Goal: Task Accomplishment & Management: Complete application form

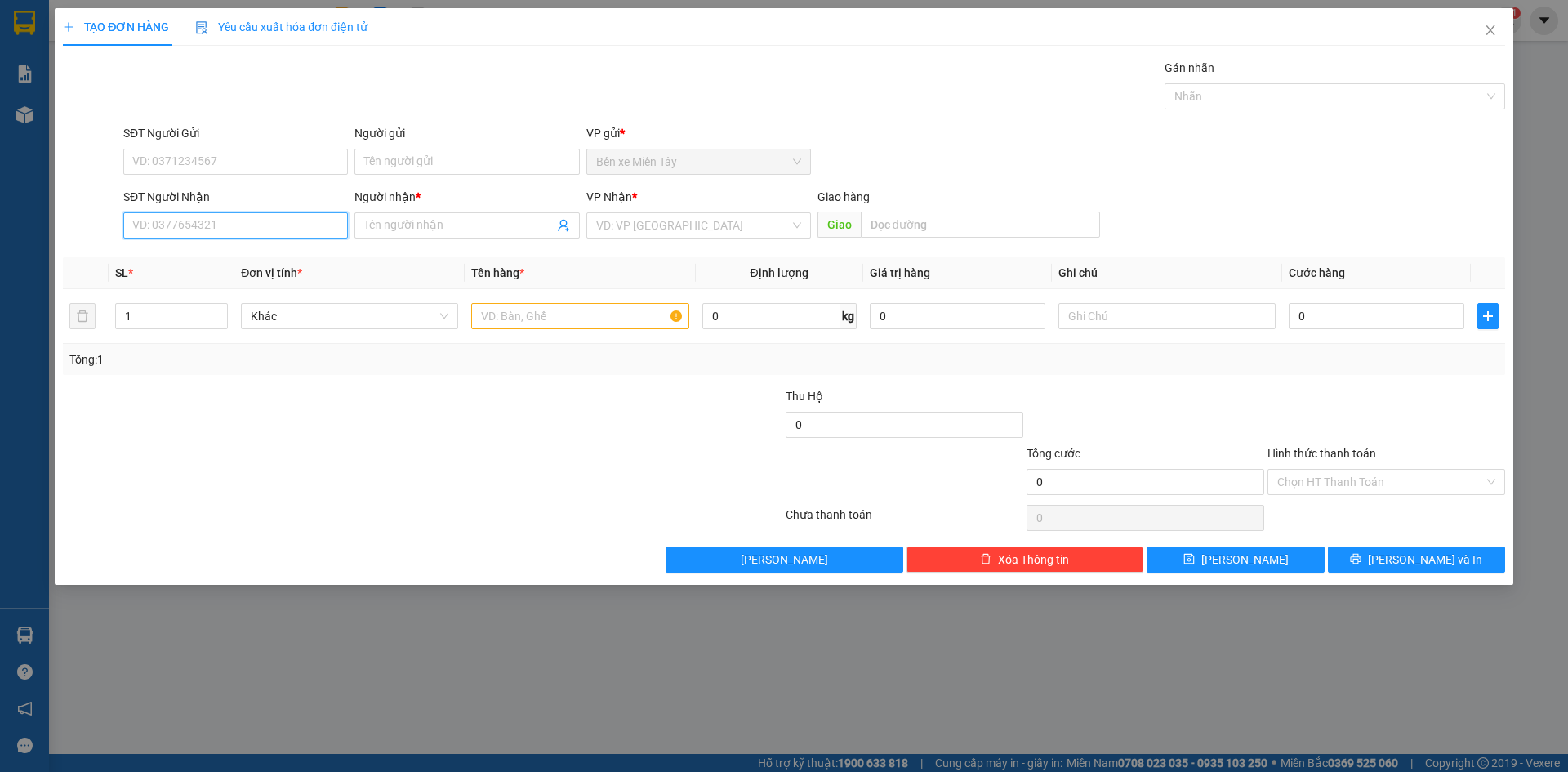
click at [271, 221] on input "SĐT Người Nhận" at bounding box center [235, 225] width 224 height 26
type input "0948447500"
click at [470, 224] on input "Người nhận *" at bounding box center [458, 225] width 188 height 18
click at [620, 229] on input "search" at bounding box center [692, 225] width 193 height 25
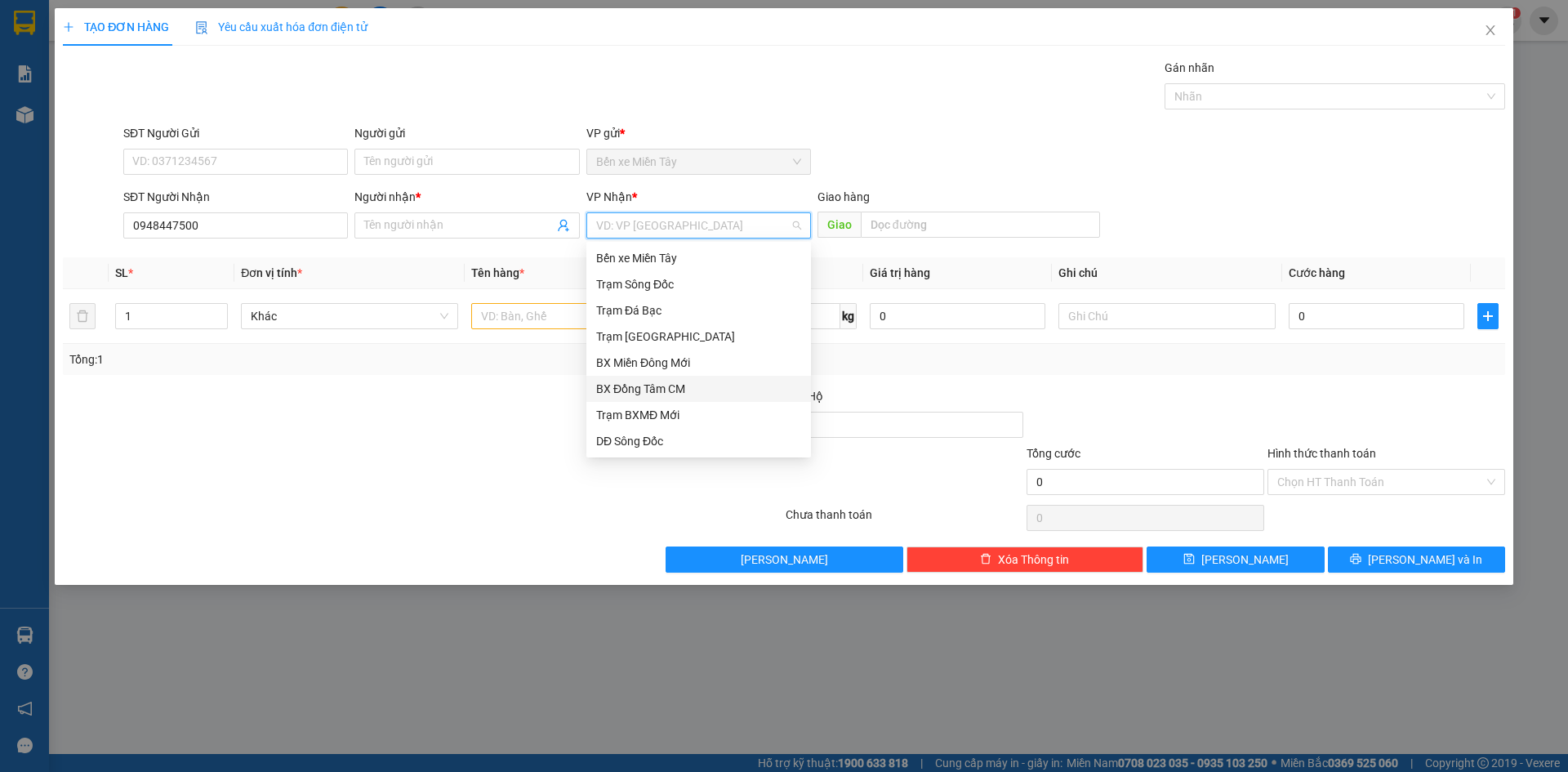
click at [665, 395] on div "BX Đồng Tâm CM" at bounding box center [698, 389] width 205 height 18
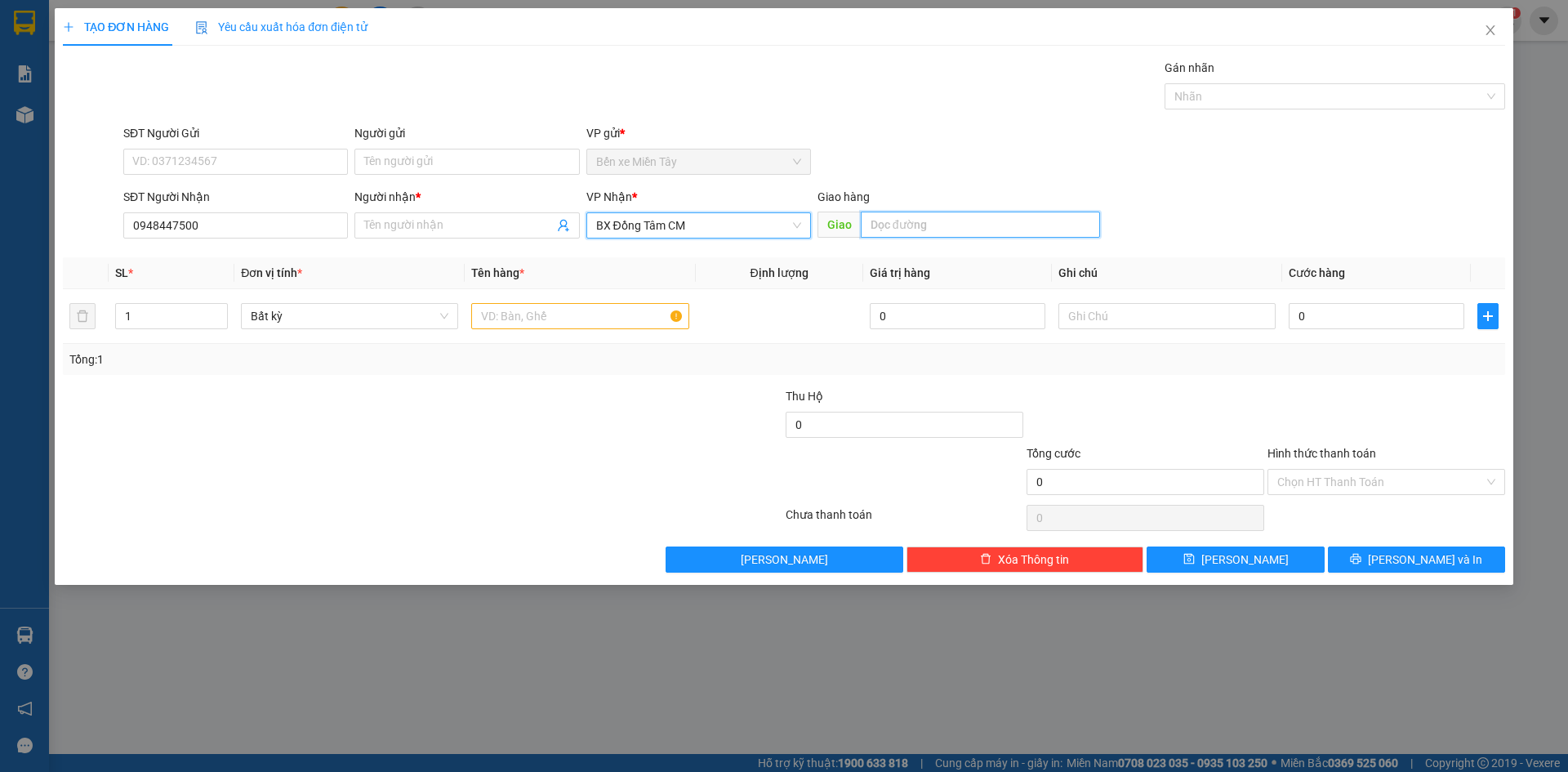
click at [878, 224] on input "text" at bounding box center [980, 224] width 239 height 26
type input "p"
type input "PHƯỚC LONG BẠC LIÊU"
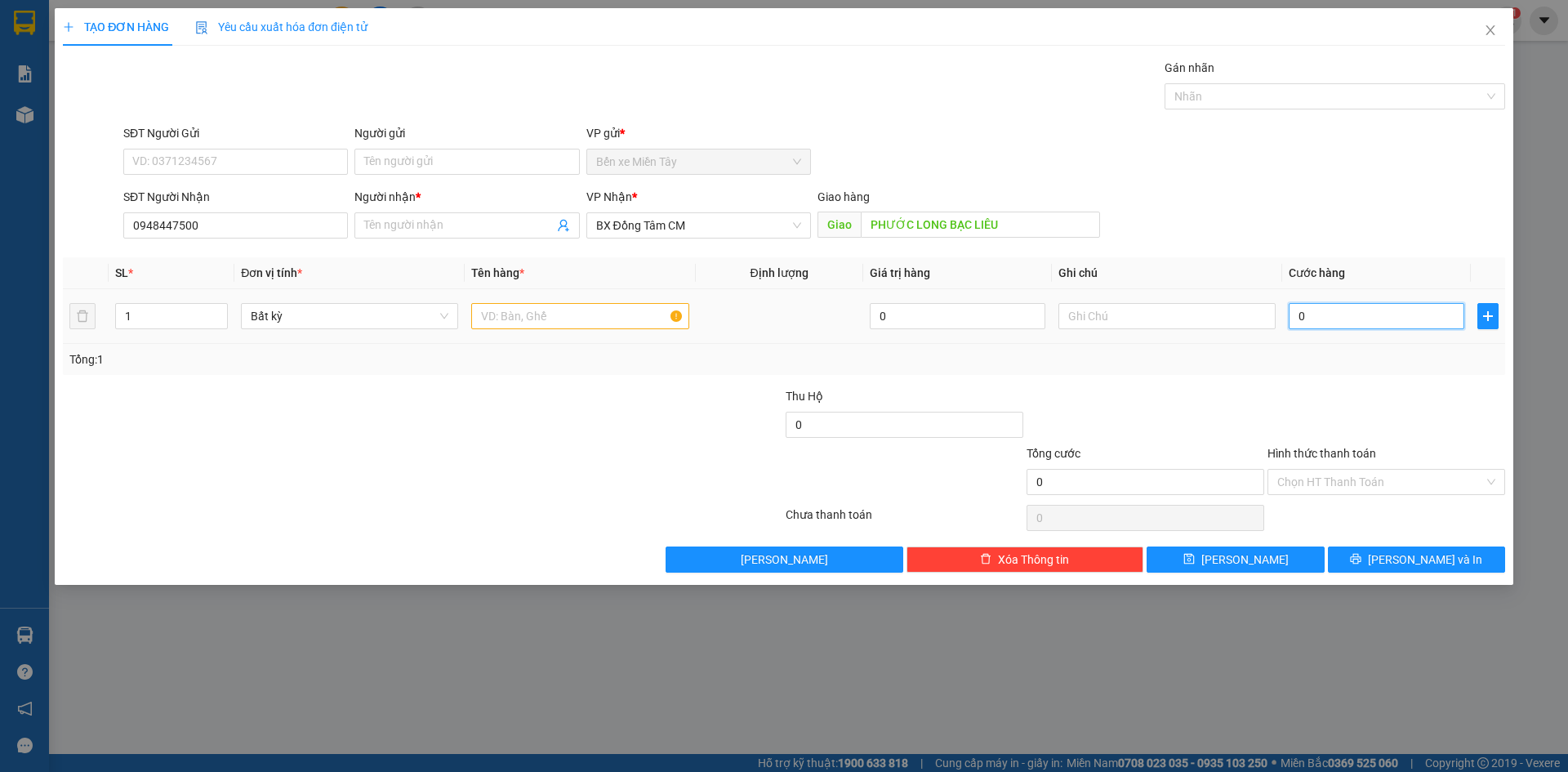
click at [1317, 322] on input "0" at bounding box center [1376, 316] width 176 height 26
type input "001"
type input "1"
type input "0.010"
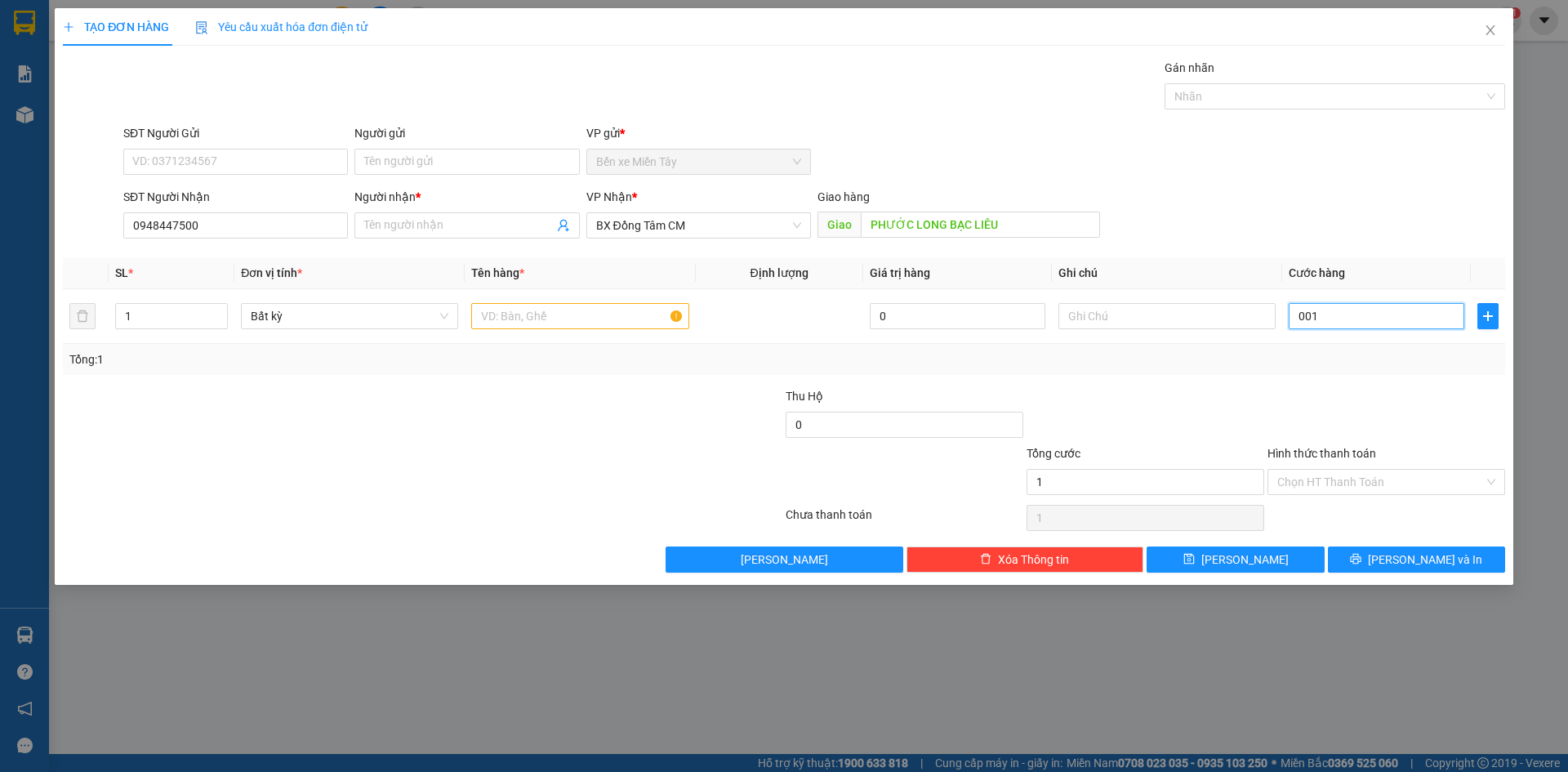
type input "10"
type input "00.100"
type input "100"
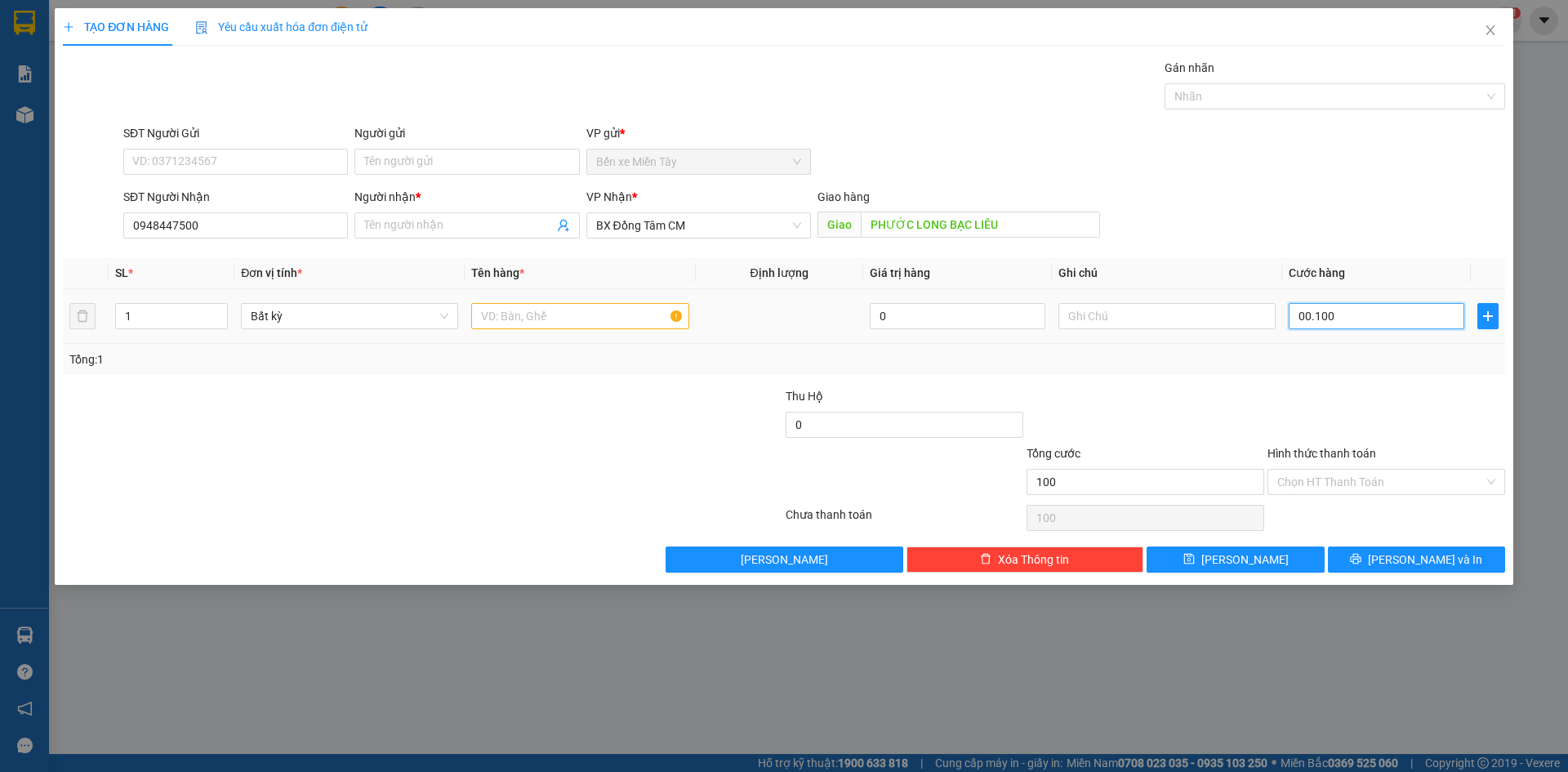
type input "00.100"
type input "100"
drag, startPoint x: 1313, startPoint y: 319, endPoint x: 1290, endPoint y: 320, distance: 23.0
click at [1290, 320] on input "00.100" at bounding box center [1376, 316] width 176 height 26
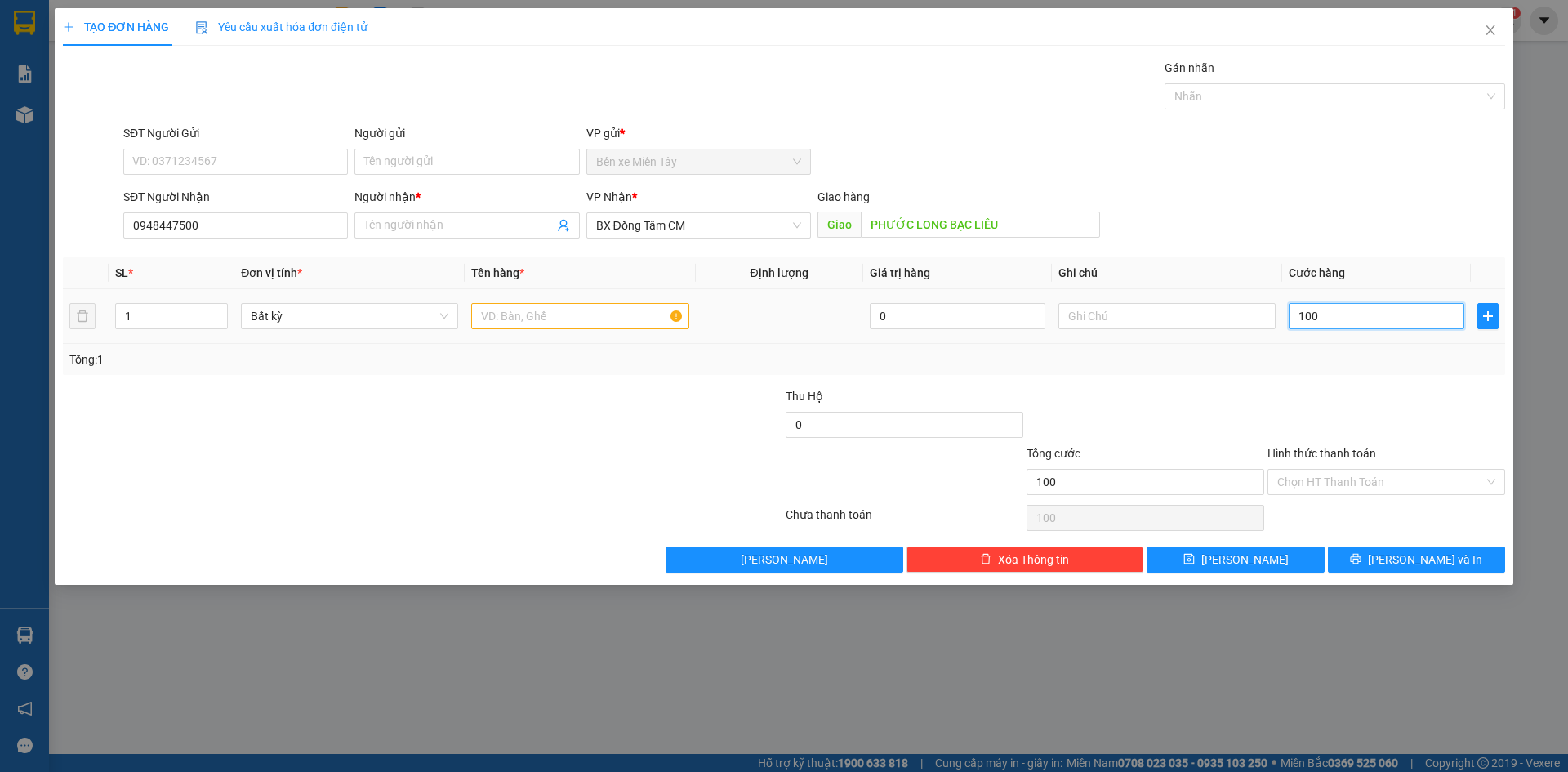
click at [1328, 314] on input "100" at bounding box center [1376, 316] width 176 height 26
paste input ".00"
type input "10.000"
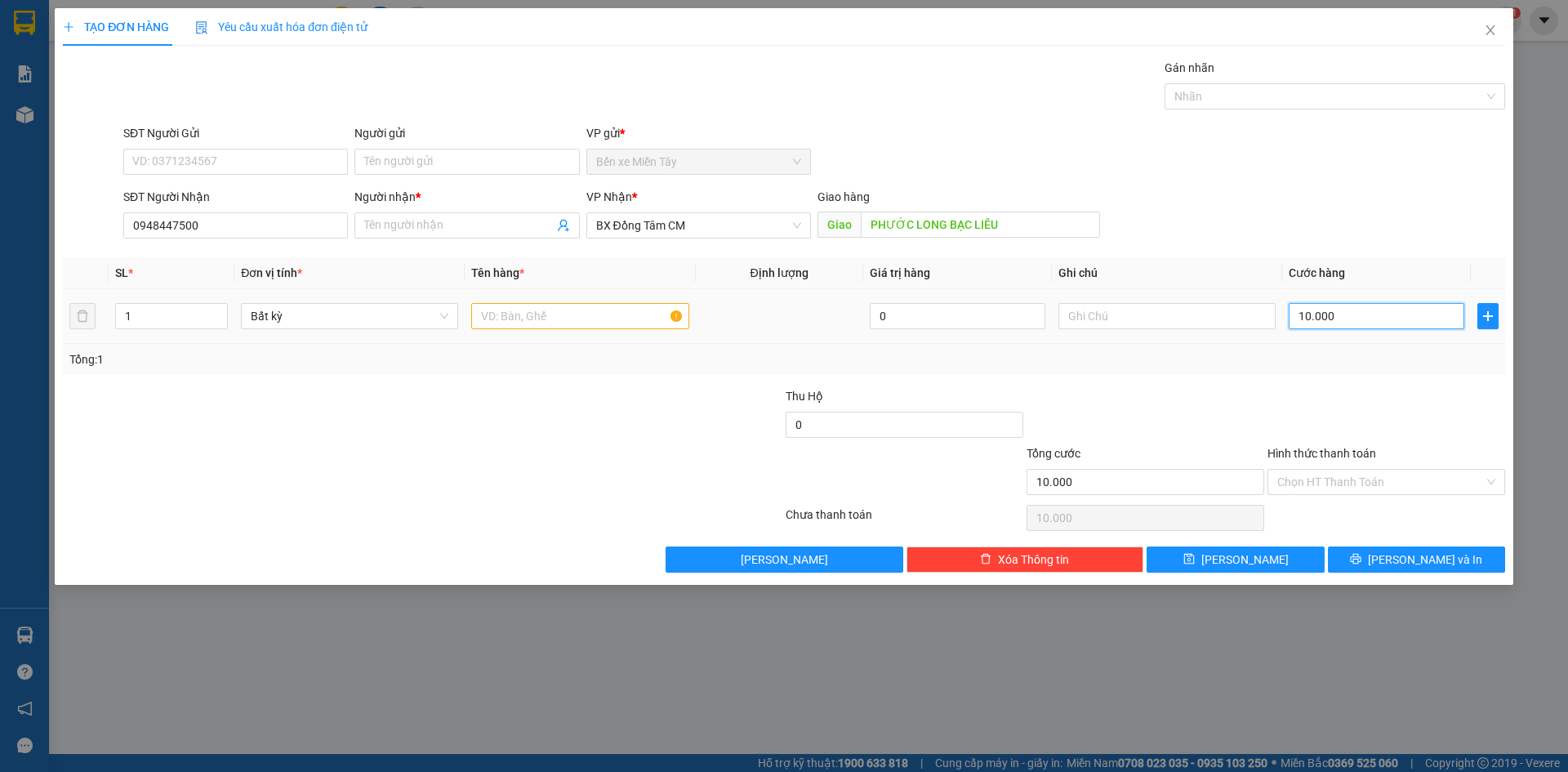
type input "100.000"
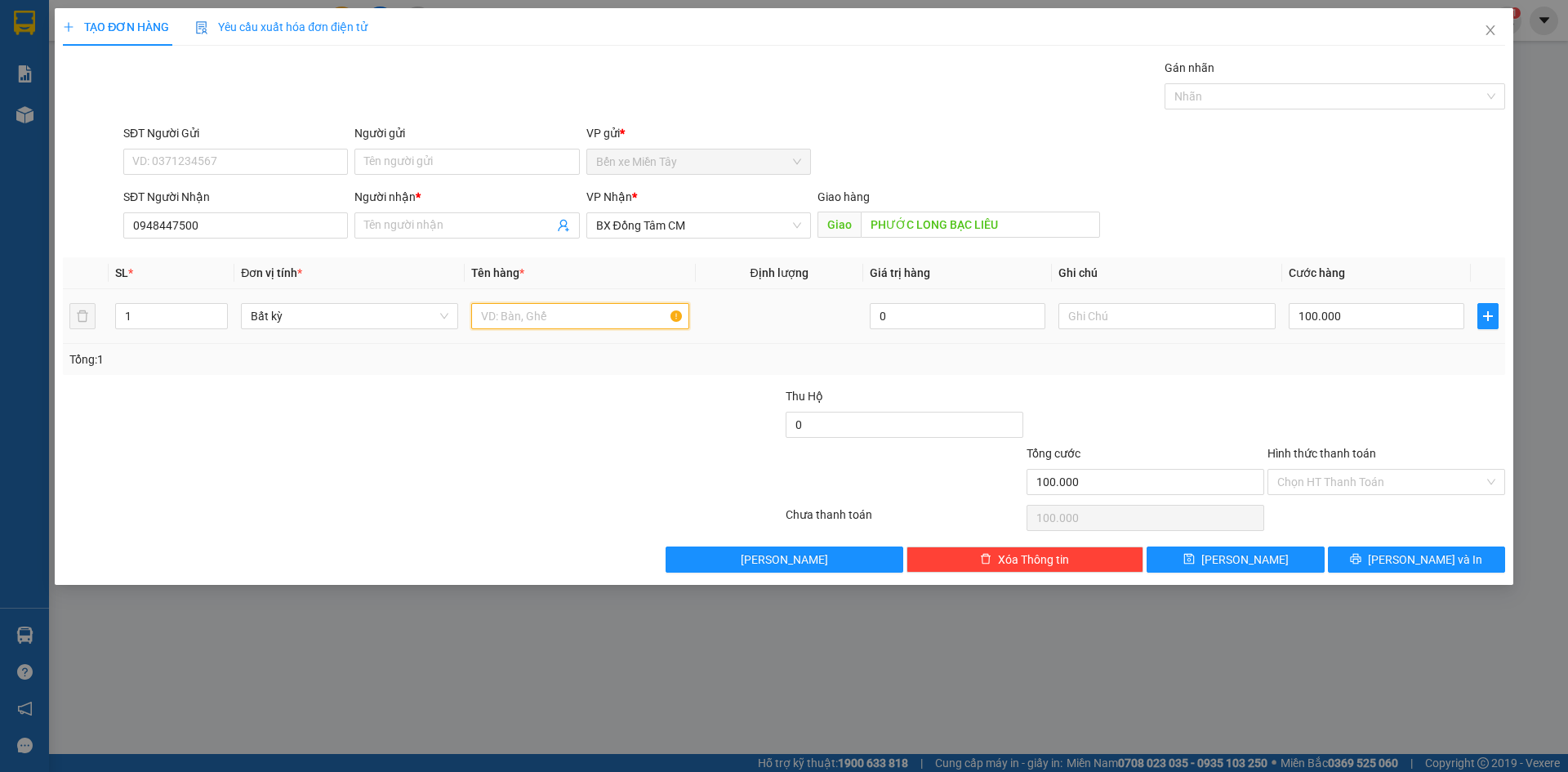
type input "100.000"
click at [552, 318] on input "text" at bounding box center [579, 316] width 217 height 26
type input "1 CON GÀ THU HỘ 2TR1"
click at [898, 428] on input "0" at bounding box center [905, 425] width 238 height 26
type input "2.100.000"
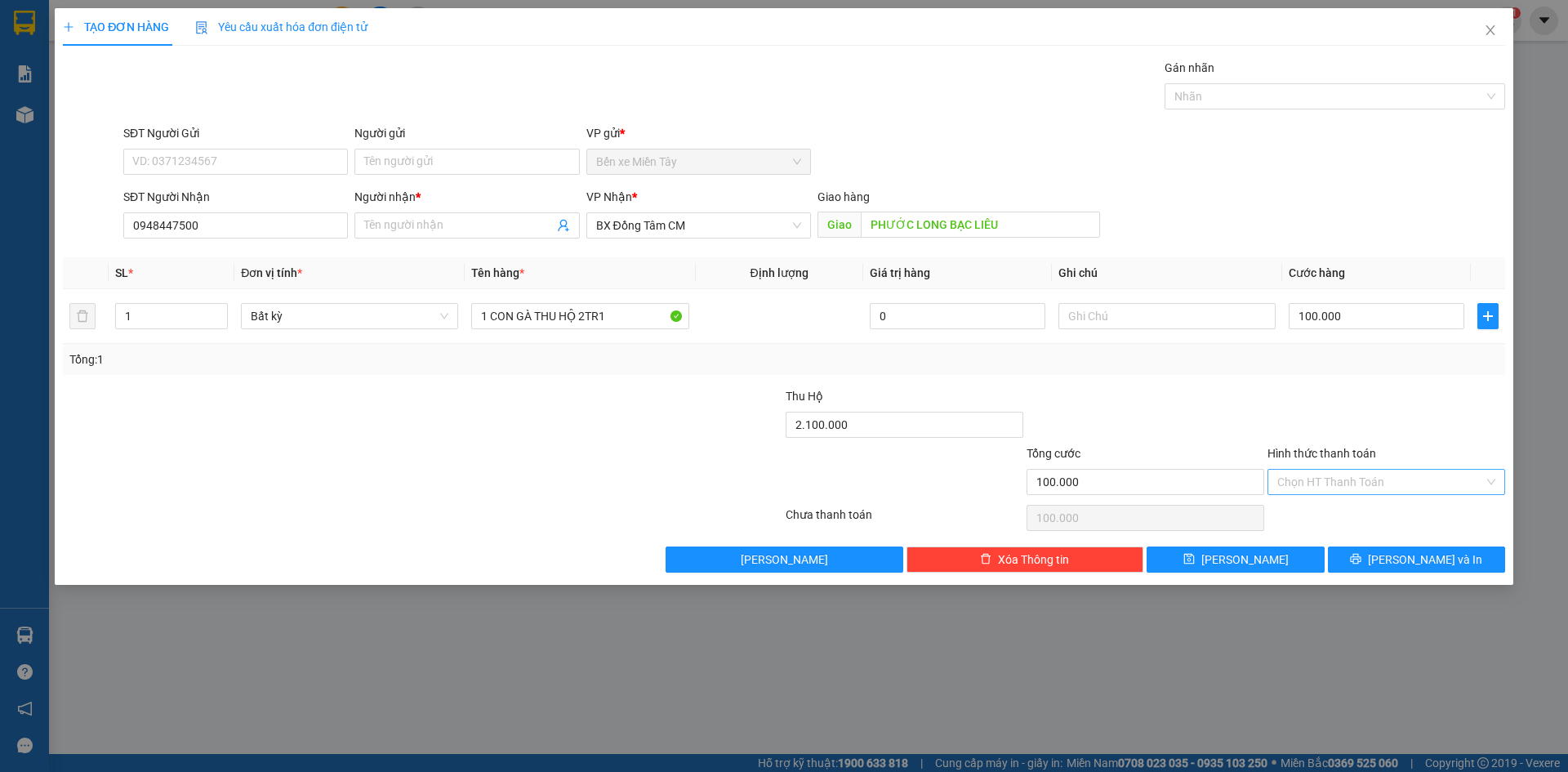
click at [1369, 493] on input "Hình thức thanh toán" at bounding box center [1381, 481] width 206 height 25
click at [1367, 507] on div "Tại văn phòng" at bounding box center [1387, 515] width 218 height 18
type input "0"
click at [1433, 561] on span "[PERSON_NAME] và In" at bounding box center [1424, 560] width 114 height 18
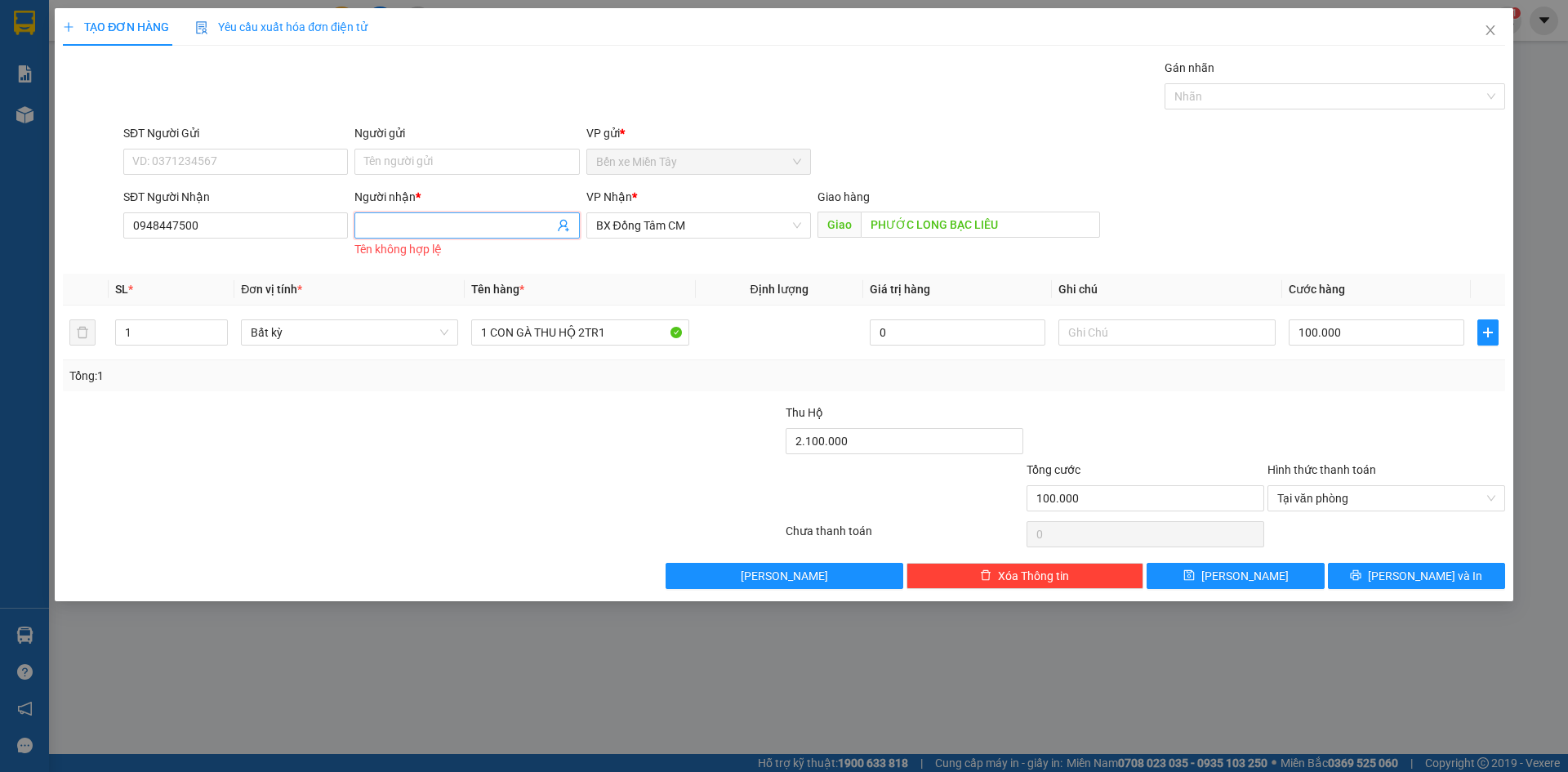
click at [491, 225] on input "Người nhận *" at bounding box center [458, 225] width 188 height 18
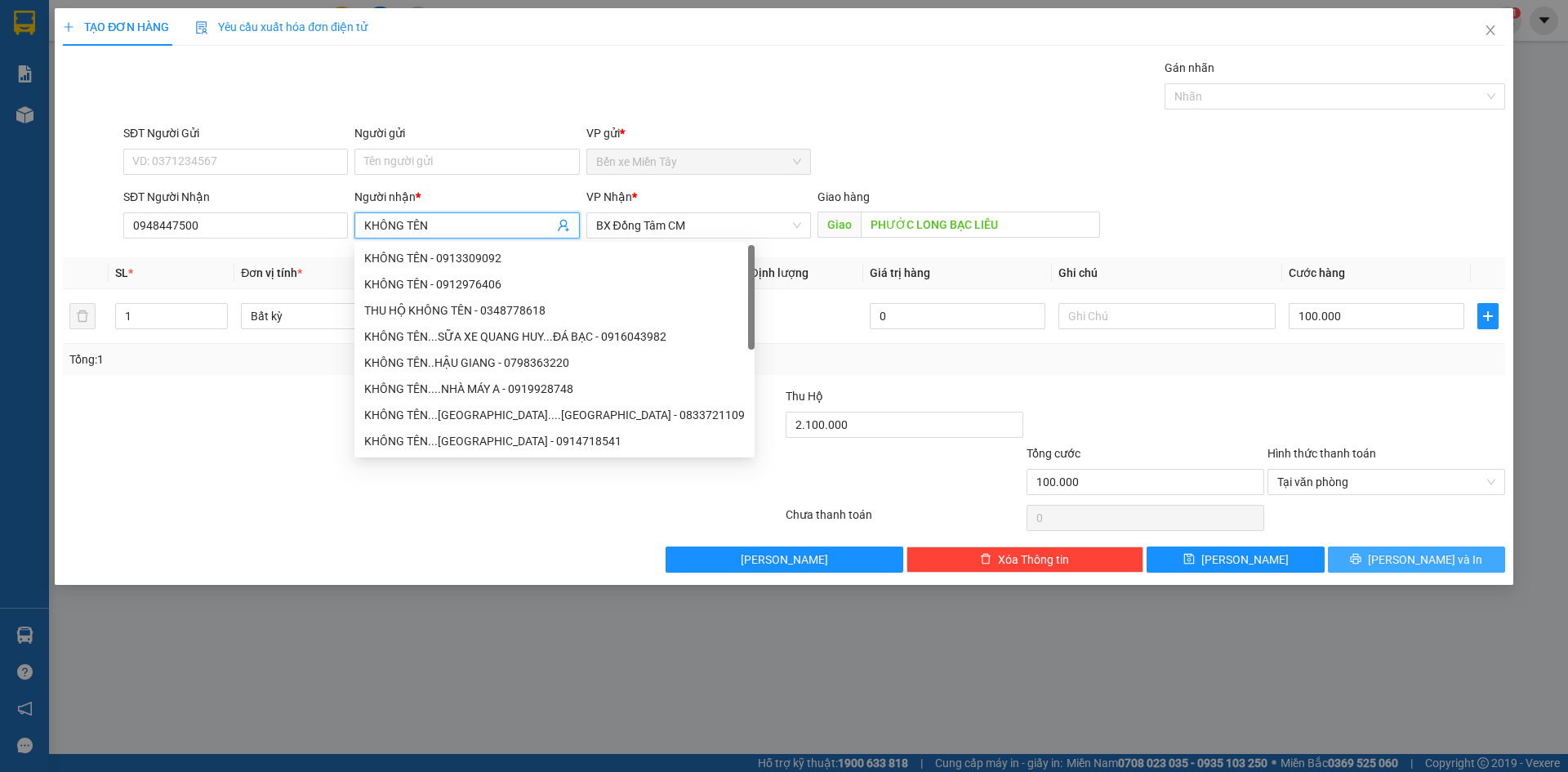
type input "KHÔNG TÊN"
click at [1403, 562] on span "[PERSON_NAME] và In" at bounding box center [1424, 560] width 114 height 18
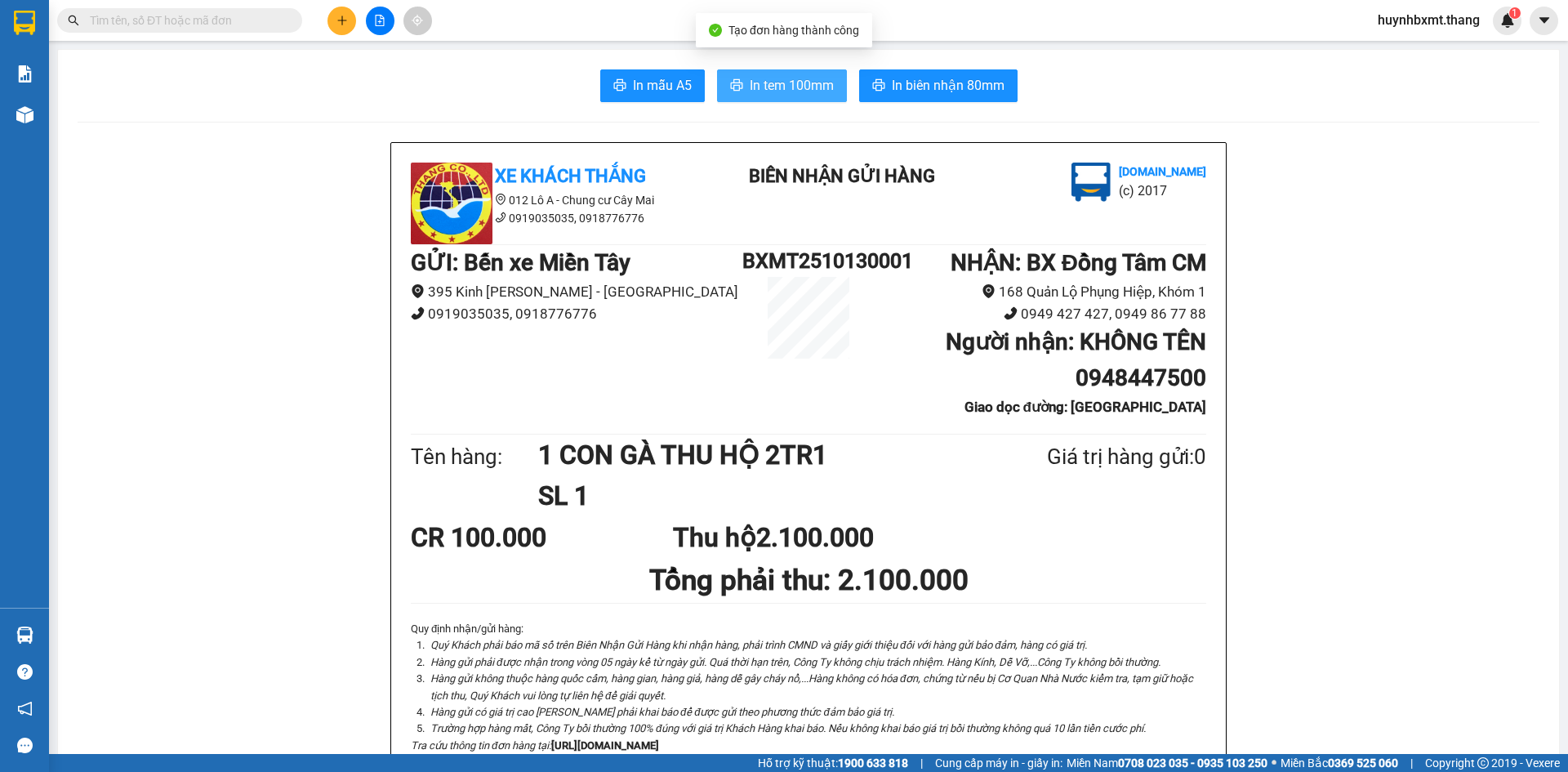
click at [794, 91] on span "In tem 100mm" at bounding box center [791, 85] width 84 height 21
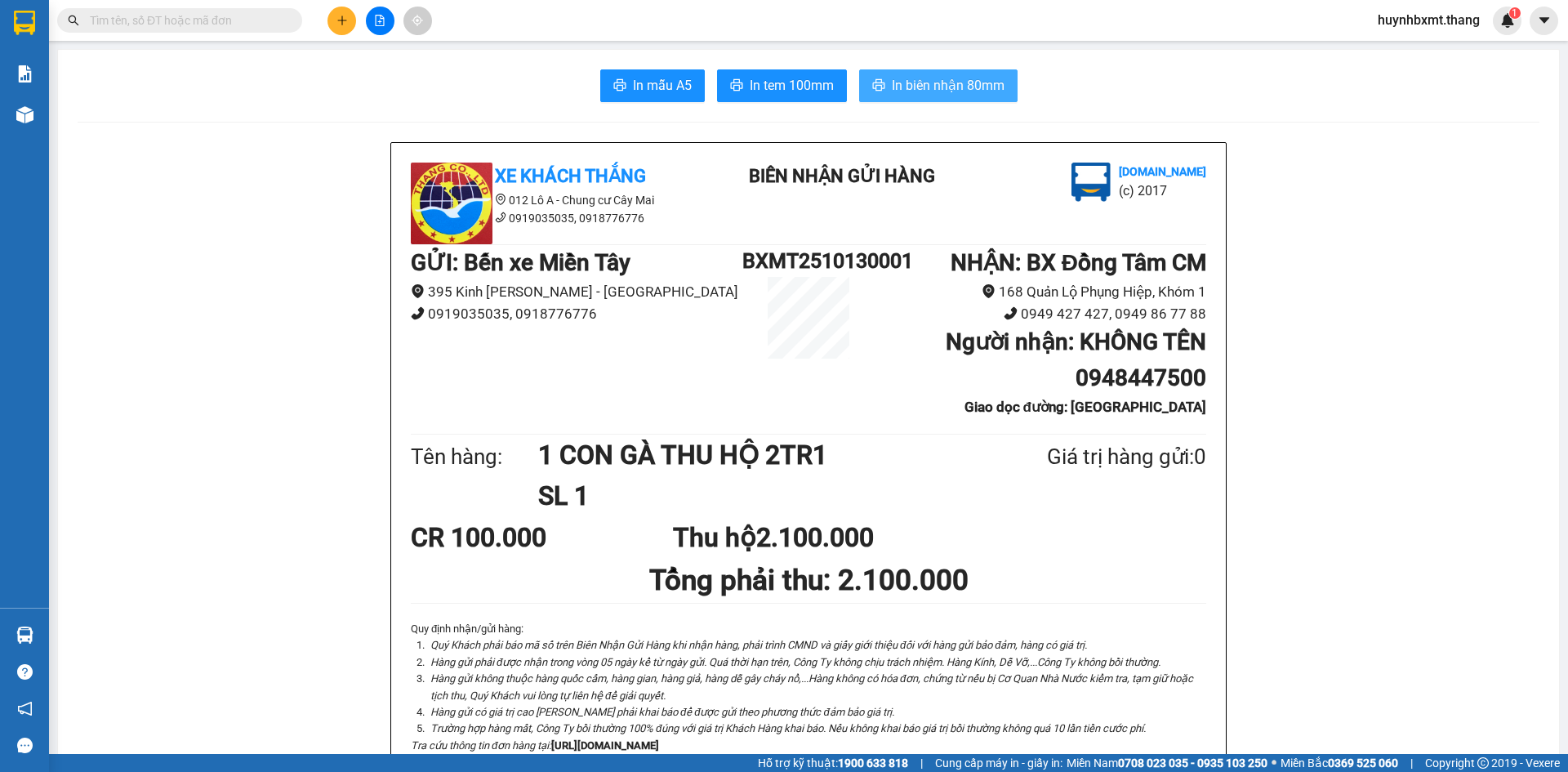
click at [892, 84] on span "In biên nhận 80mm" at bounding box center [948, 85] width 113 height 21
click at [757, 93] on span "In tem 100mm" at bounding box center [791, 85] width 84 height 21
click at [780, 89] on span "In tem 100mm" at bounding box center [791, 85] width 84 height 21
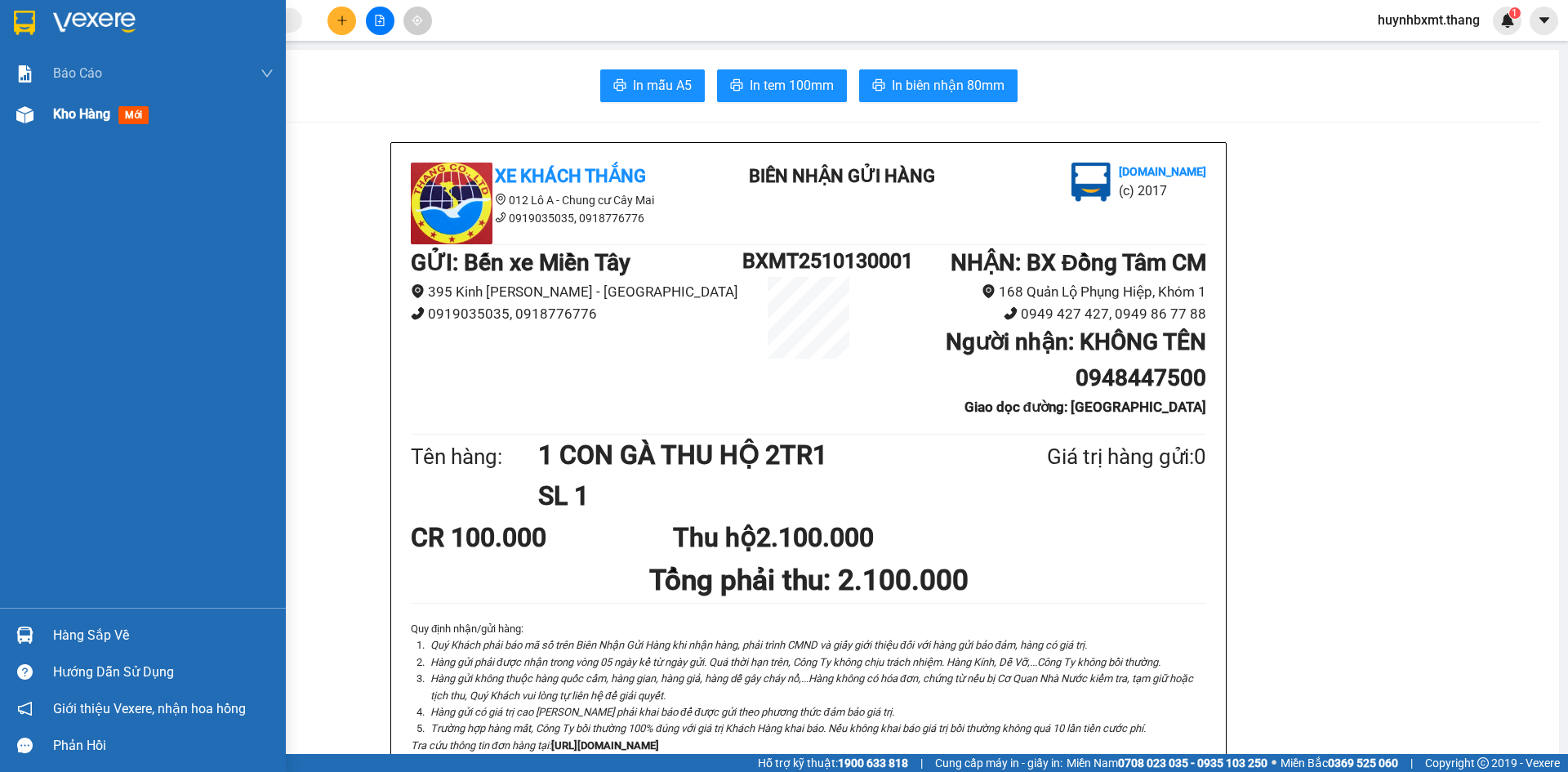
click at [95, 104] on div "Kho hàng mới" at bounding box center [104, 114] width 102 height 21
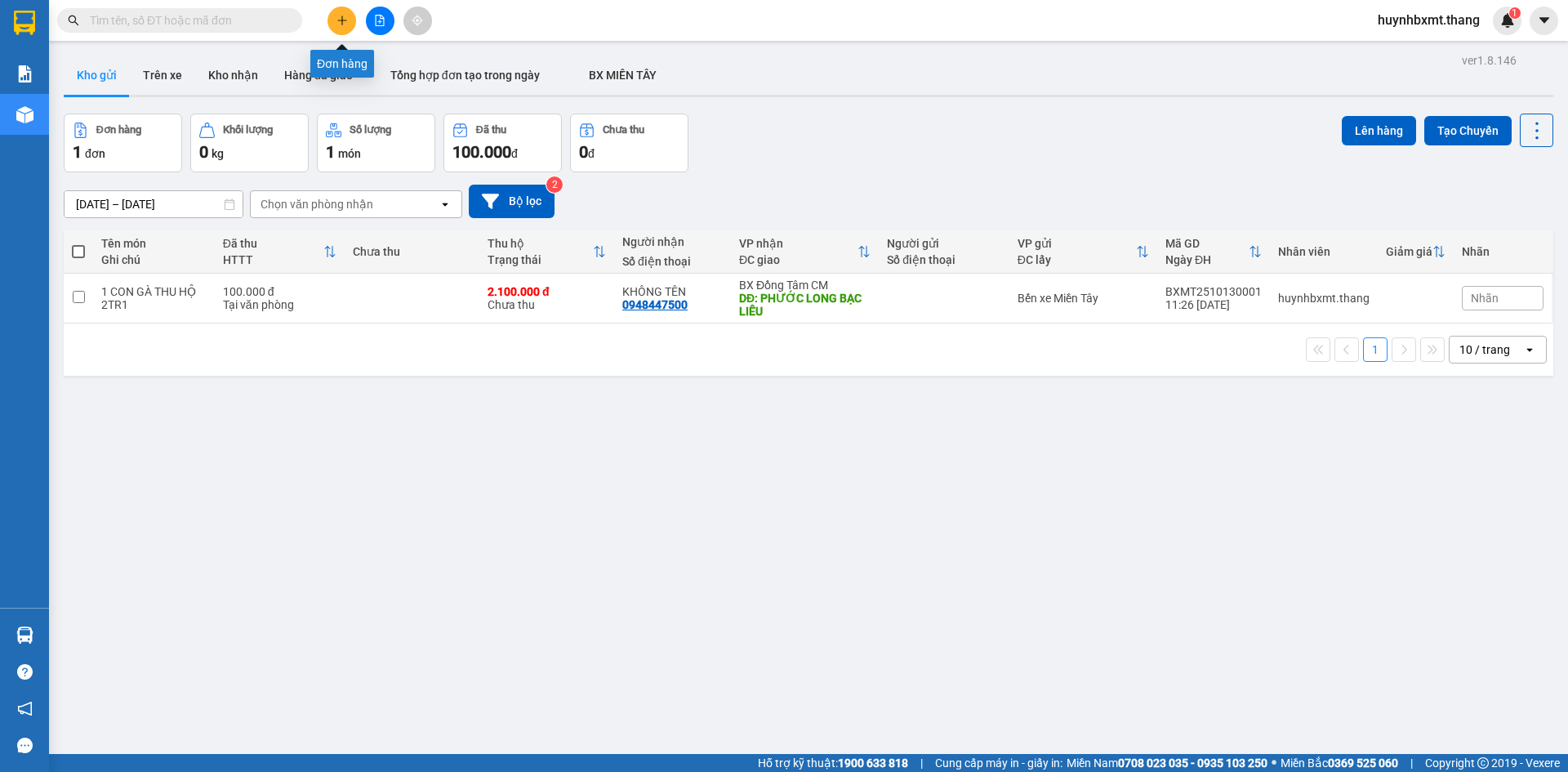
click at [337, 31] on button at bounding box center [341, 21] width 29 height 29
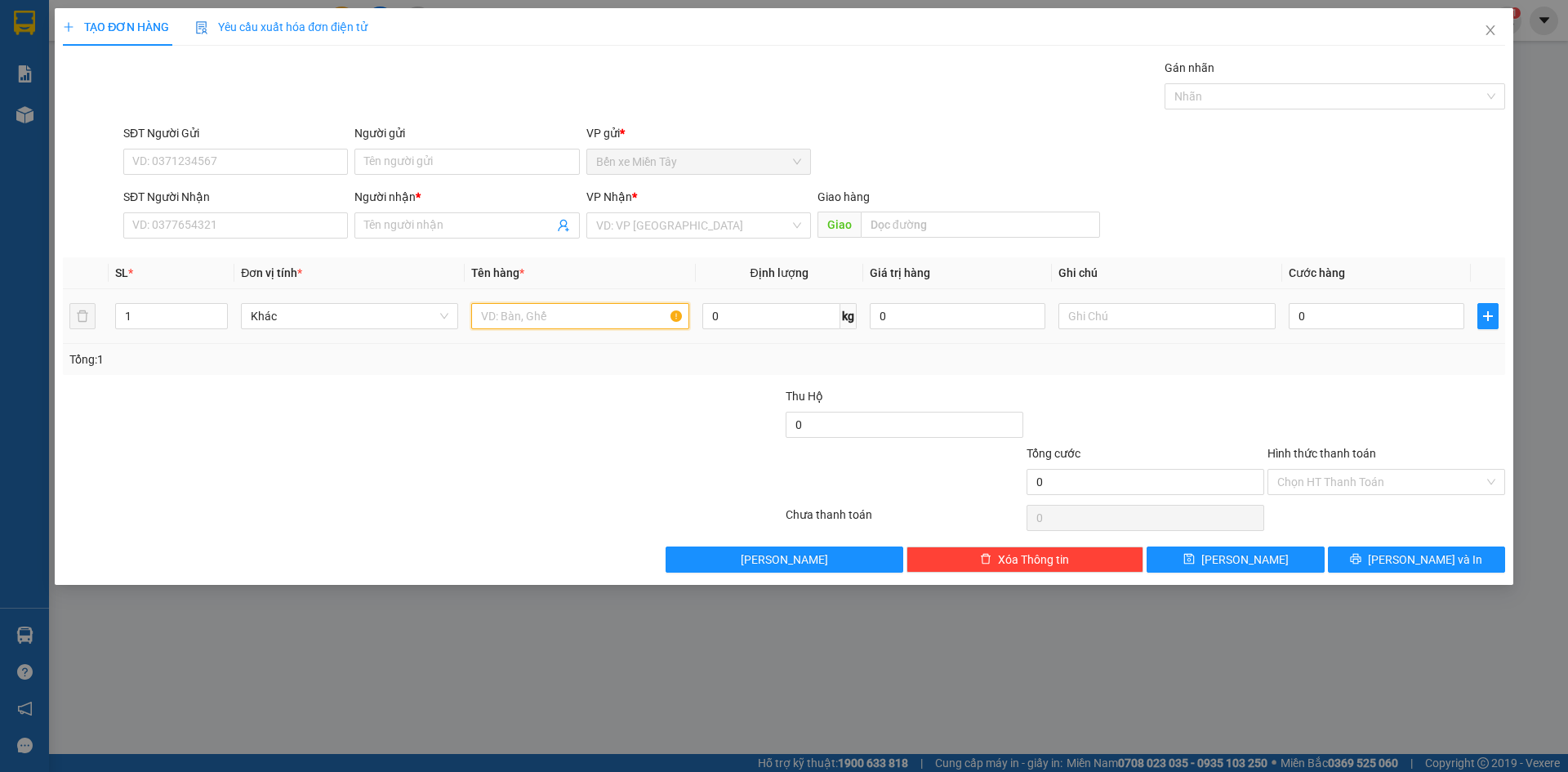
click at [527, 317] on input "text" at bounding box center [579, 316] width 217 height 26
type input "2 PHUY NHỚT"
click at [267, 165] on input "SĐT Người Gửi" at bounding box center [235, 162] width 224 height 26
click at [245, 226] on input "SĐT Người Nhận" at bounding box center [235, 225] width 224 height 26
click at [1023, 563] on span "Xóa Thông tin" at bounding box center [1033, 560] width 71 height 18
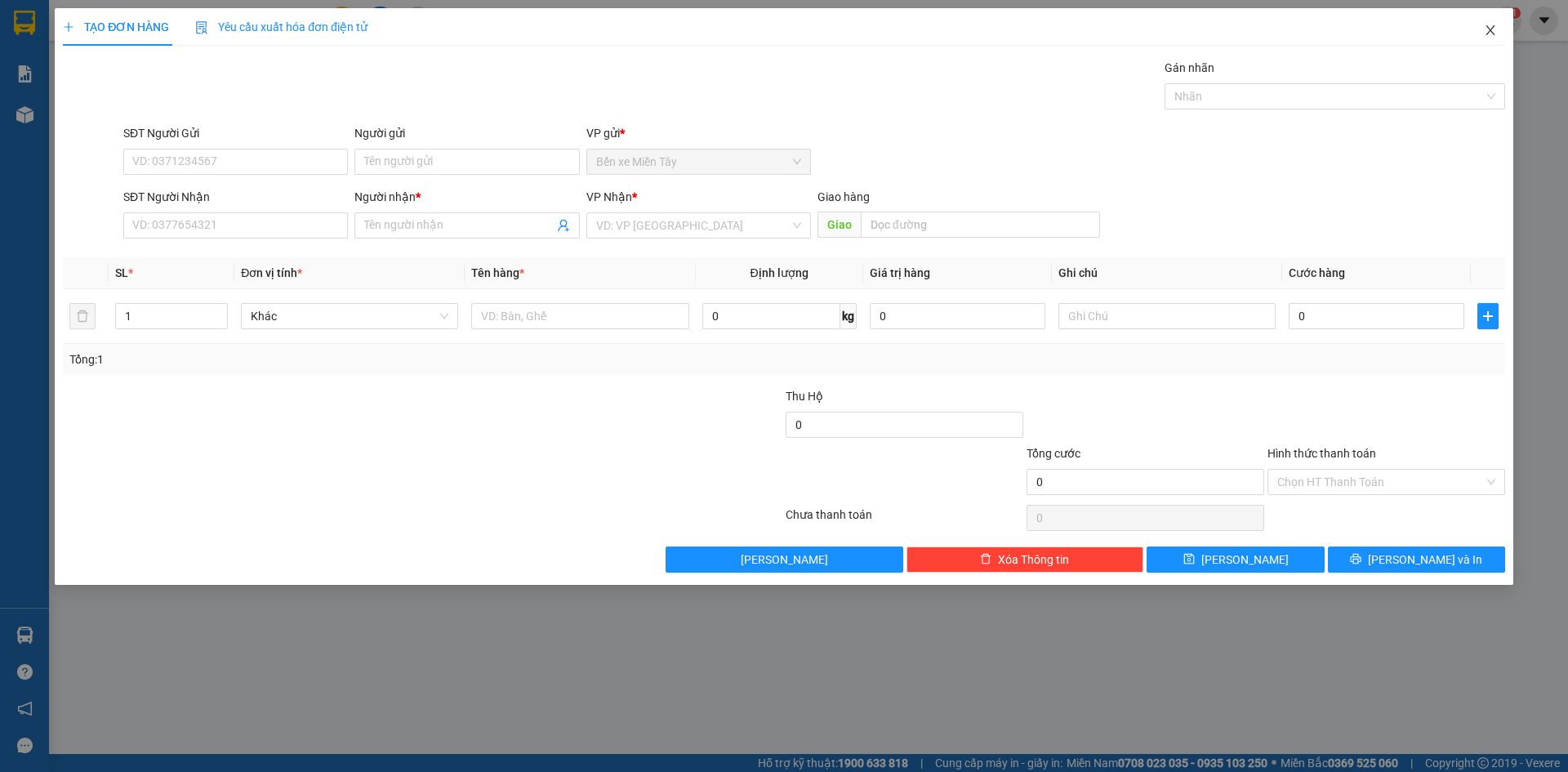
click at [1492, 33] on icon "close" at bounding box center [1490, 31] width 9 height 10
